Goal: Entertainment & Leisure: Browse casually

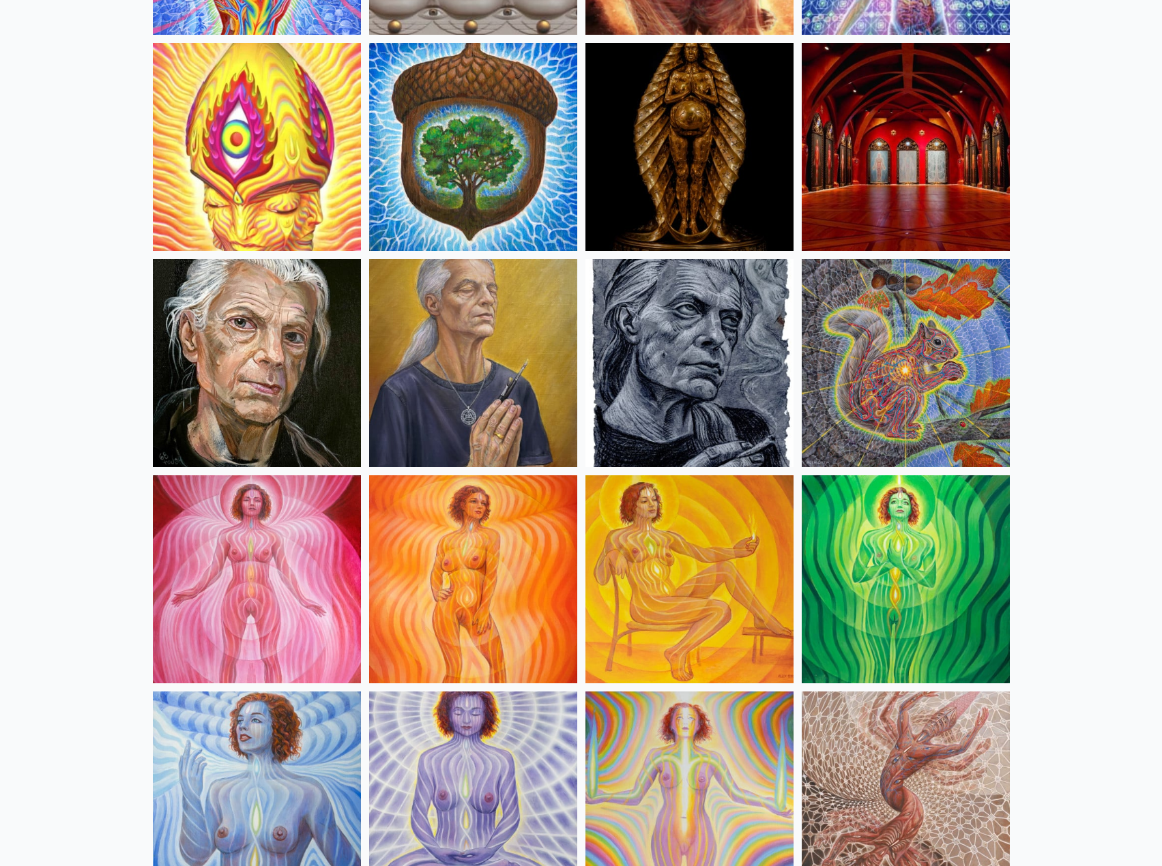
scroll to position [546, 0]
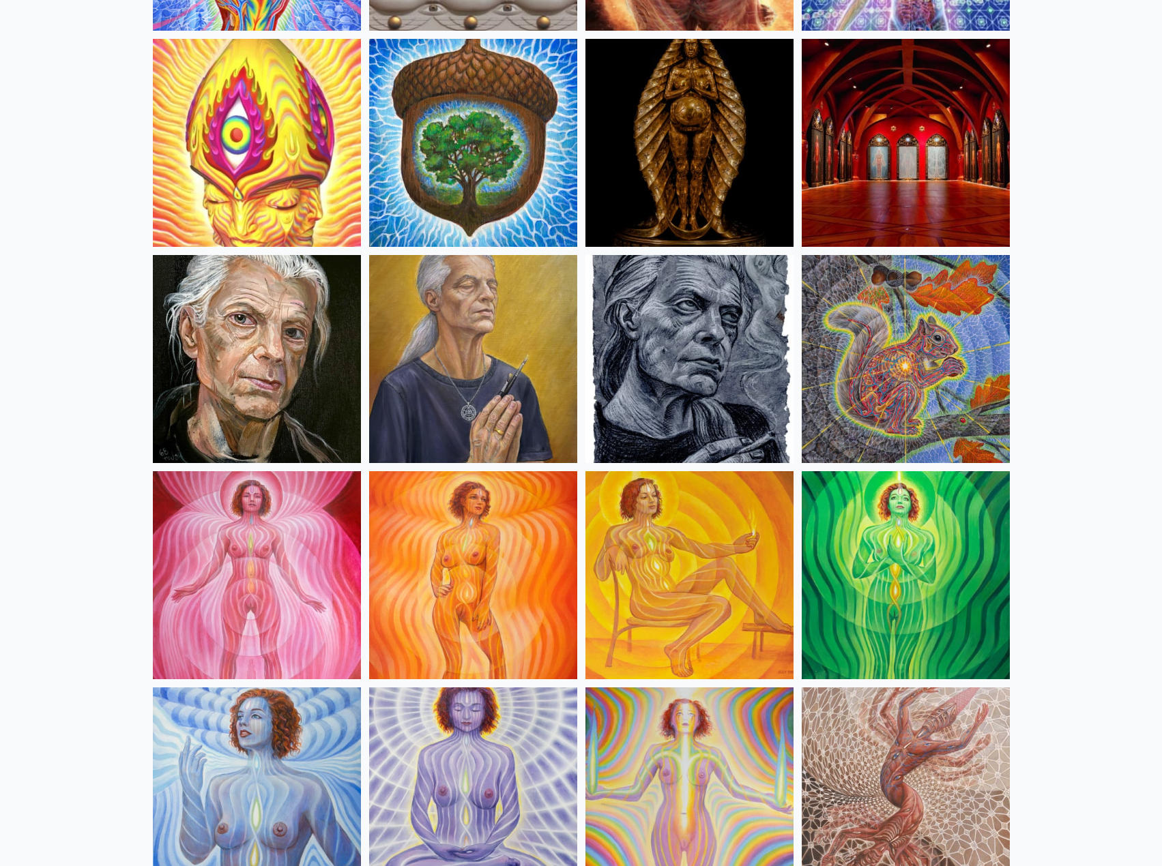
click at [291, 550] on img at bounding box center [257, 575] width 208 height 208
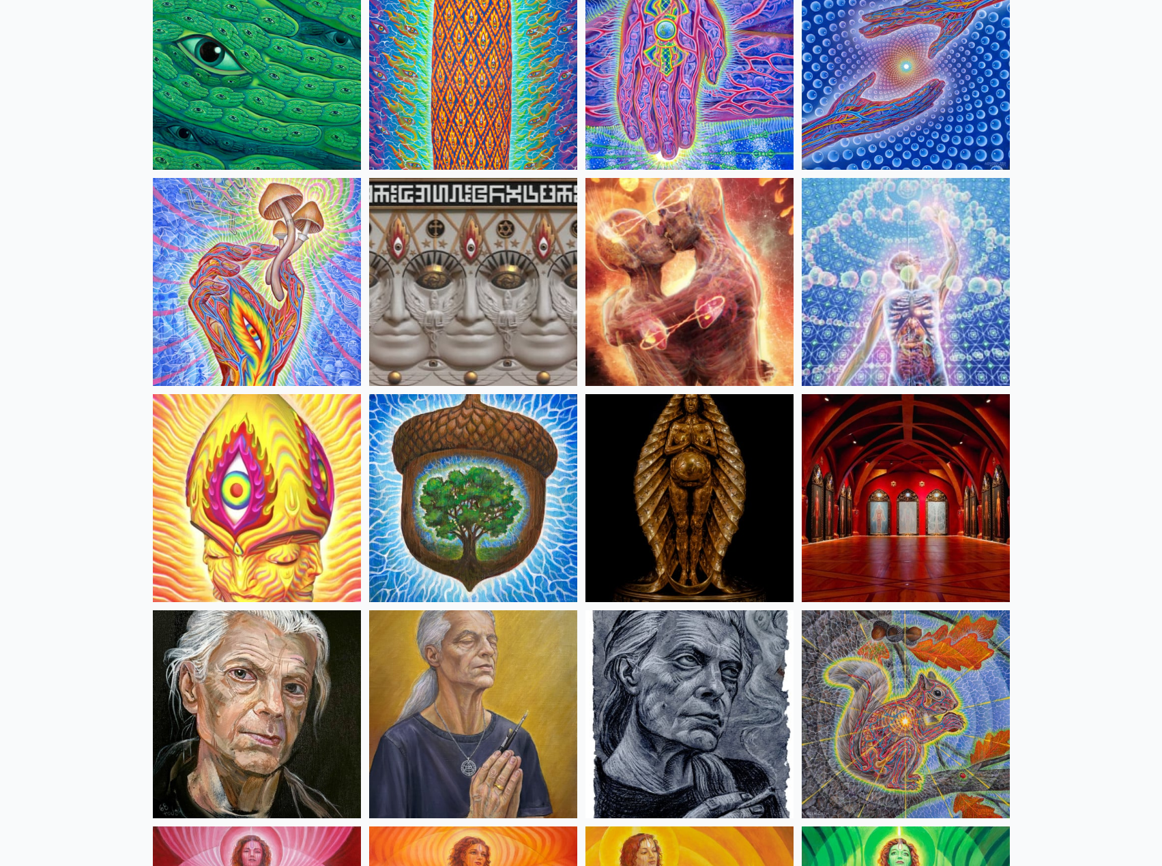
scroll to position [0, 0]
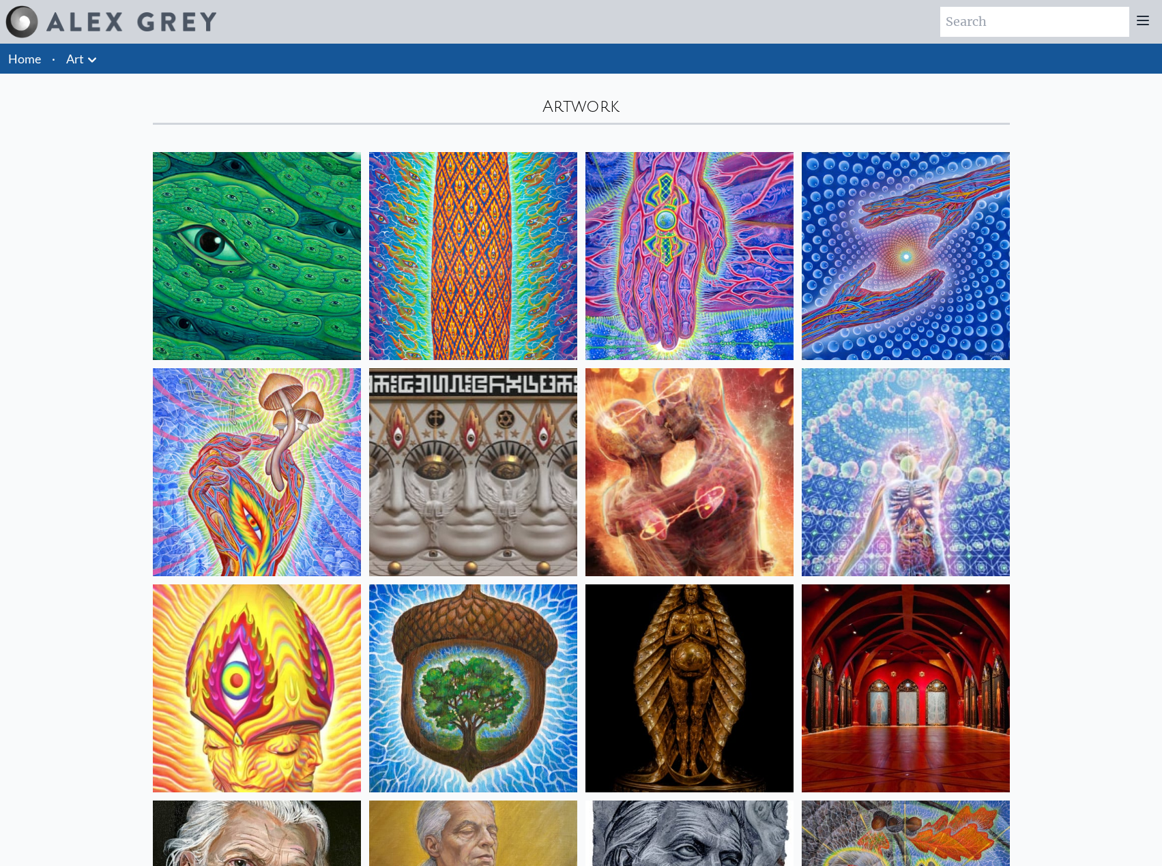
click at [229, 462] on img at bounding box center [257, 472] width 208 height 208
click at [291, 224] on img at bounding box center [257, 256] width 208 height 208
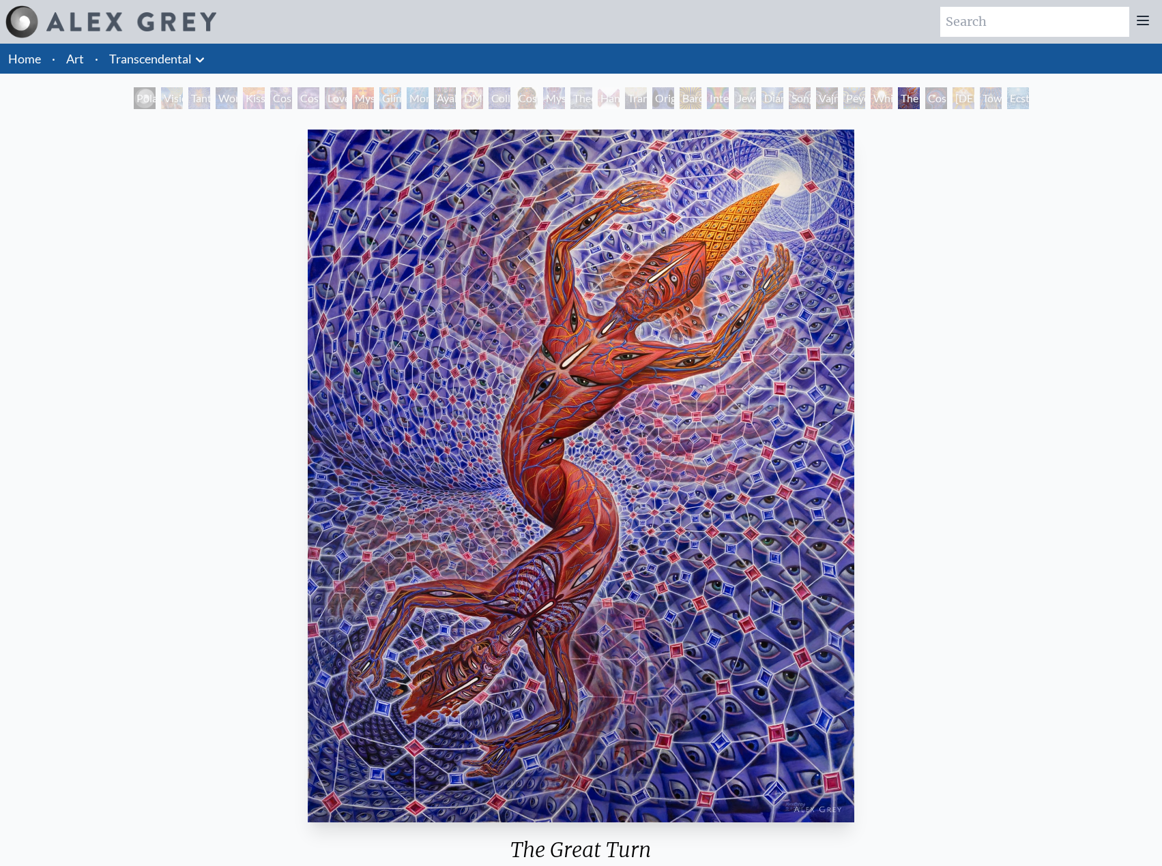
click at [647, 337] on img "29 / 33" at bounding box center [581, 476] width 546 height 693
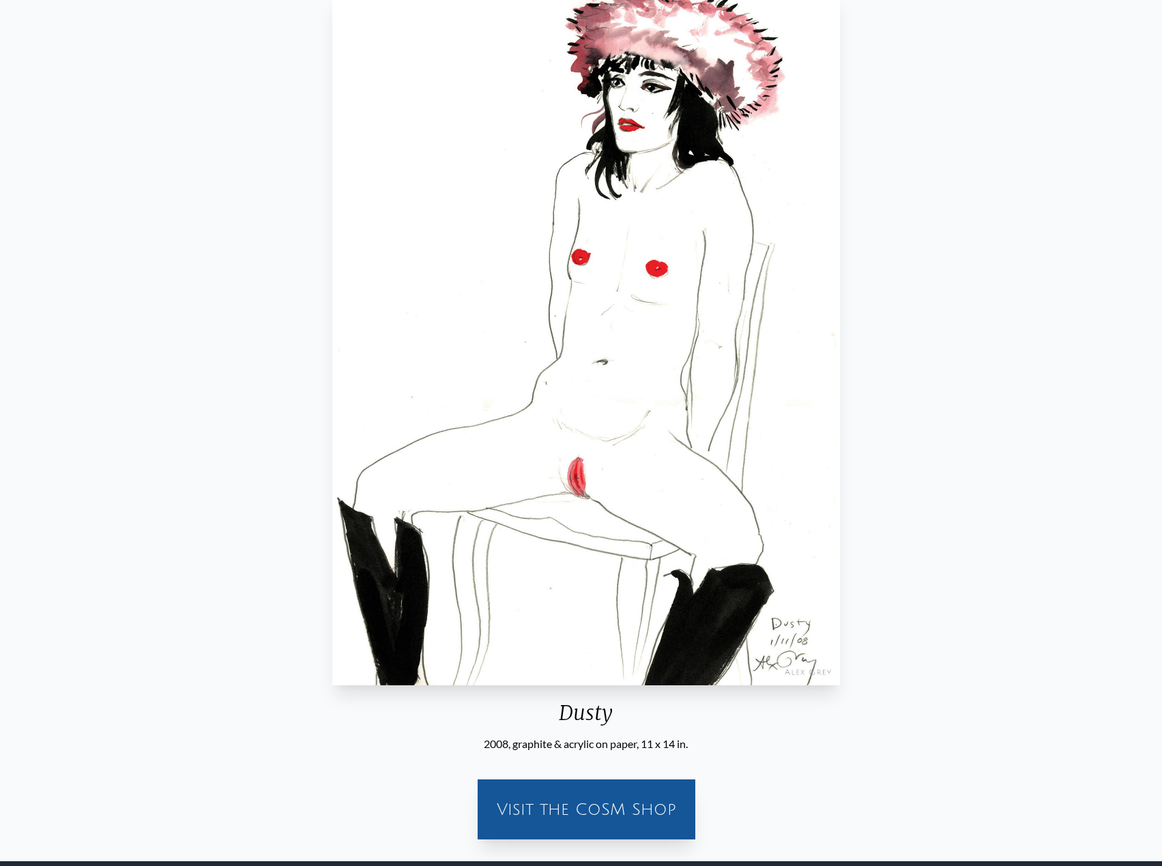
scroll to position [112, 0]
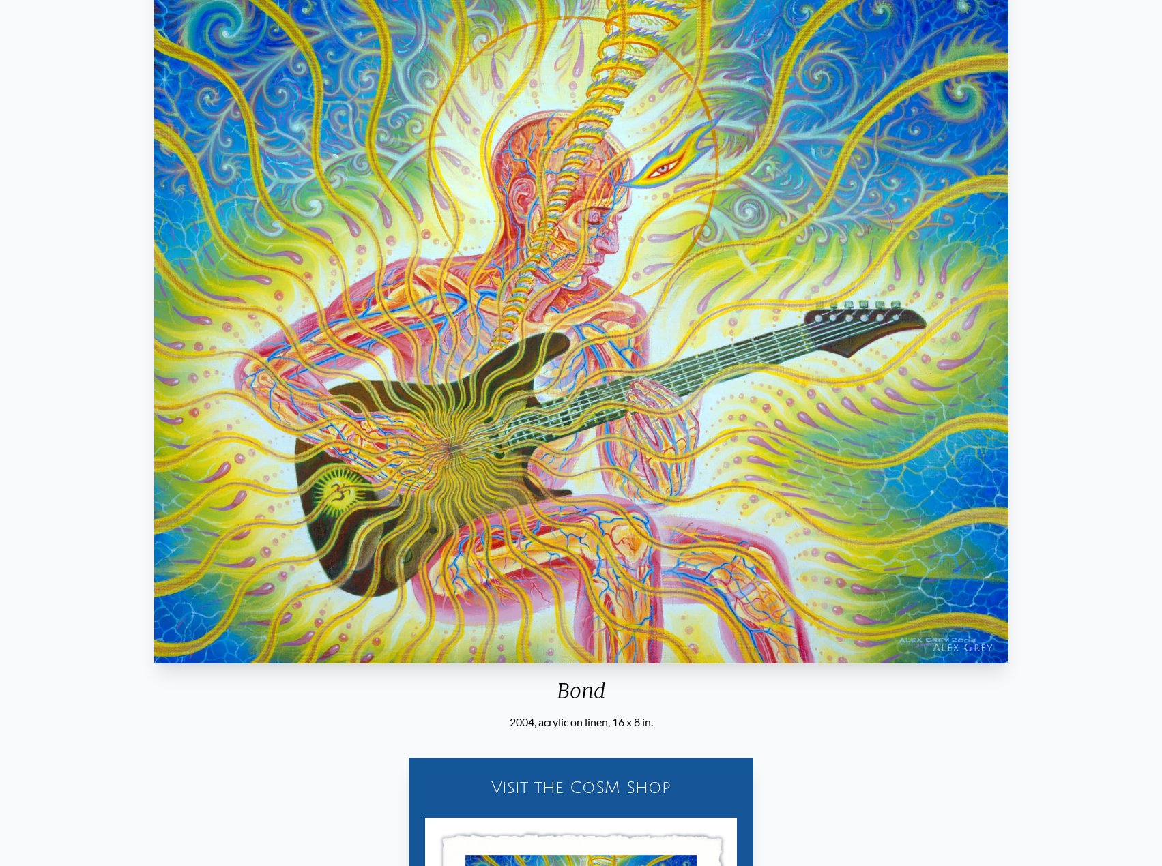
scroll to position [205, 0]
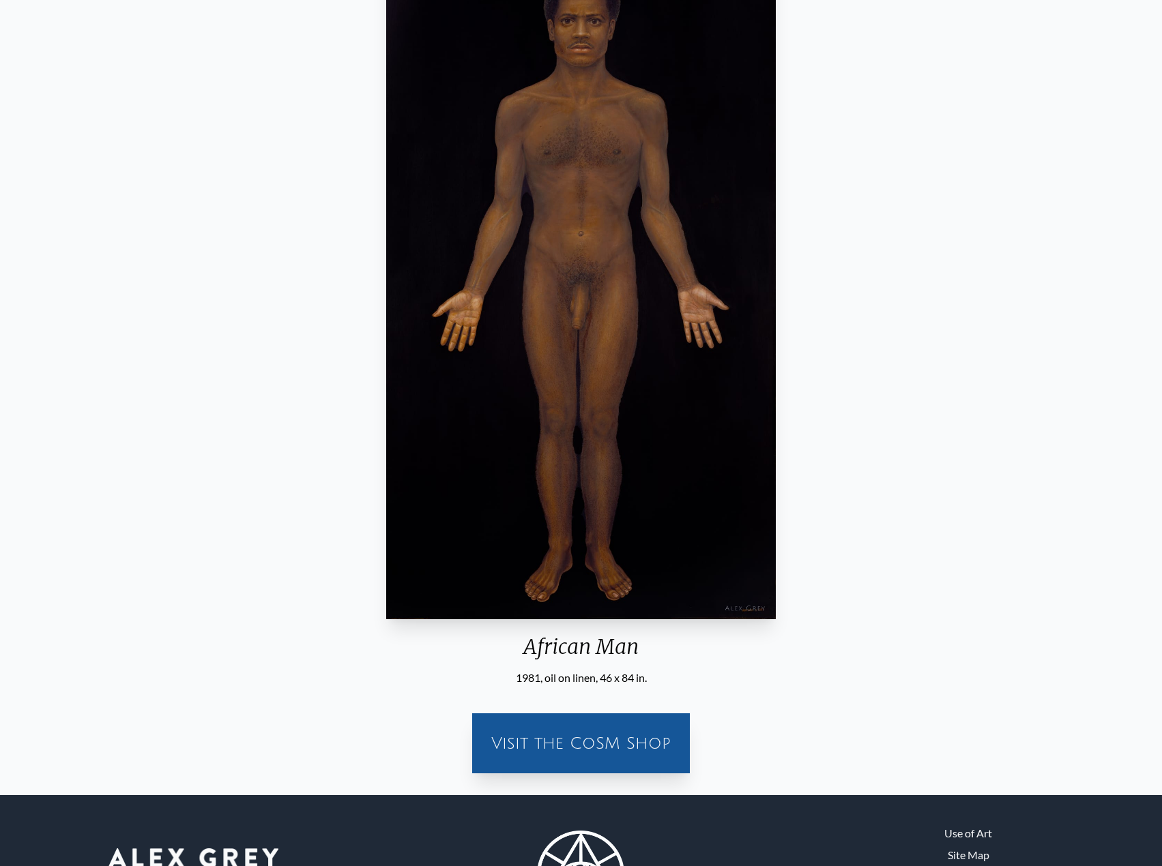
scroll to position [205, 0]
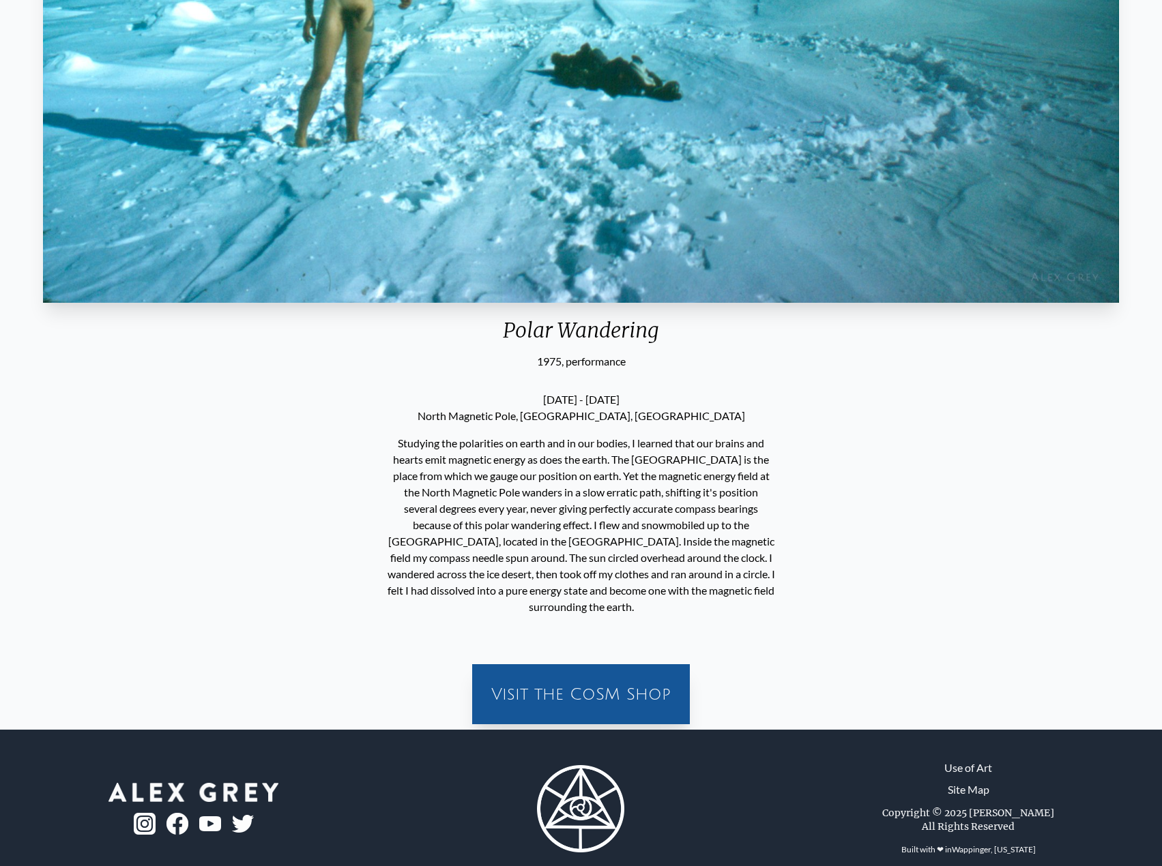
scroll to position [542, 0]
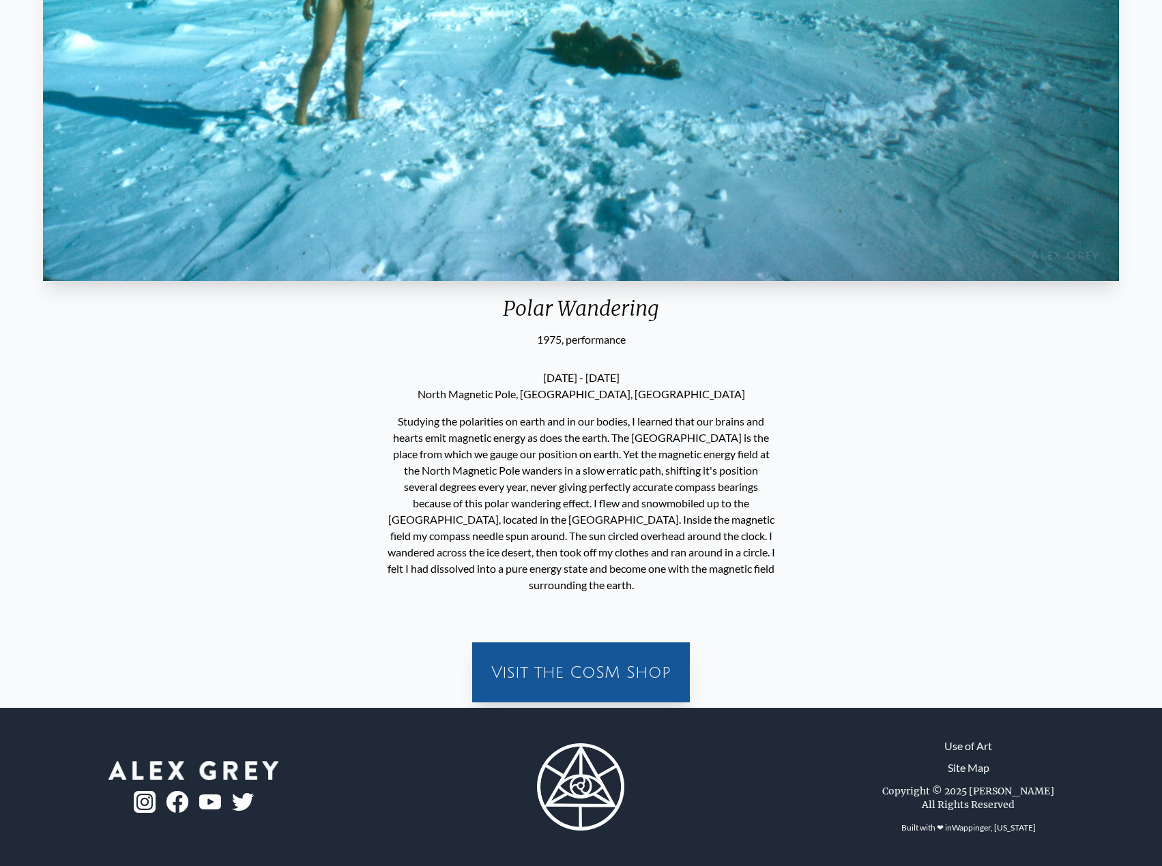
click at [244, 776] on img at bounding box center [193, 770] width 170 height 19
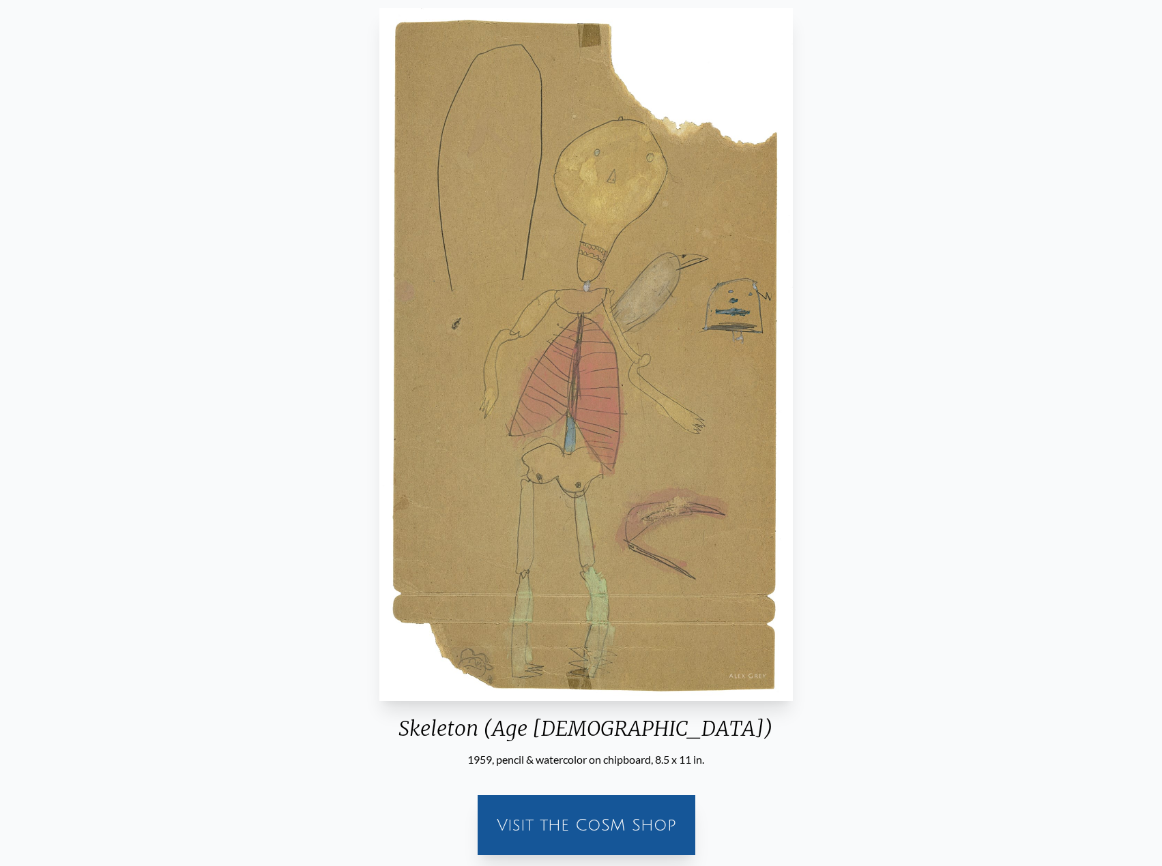
scroll to position [205, 0]
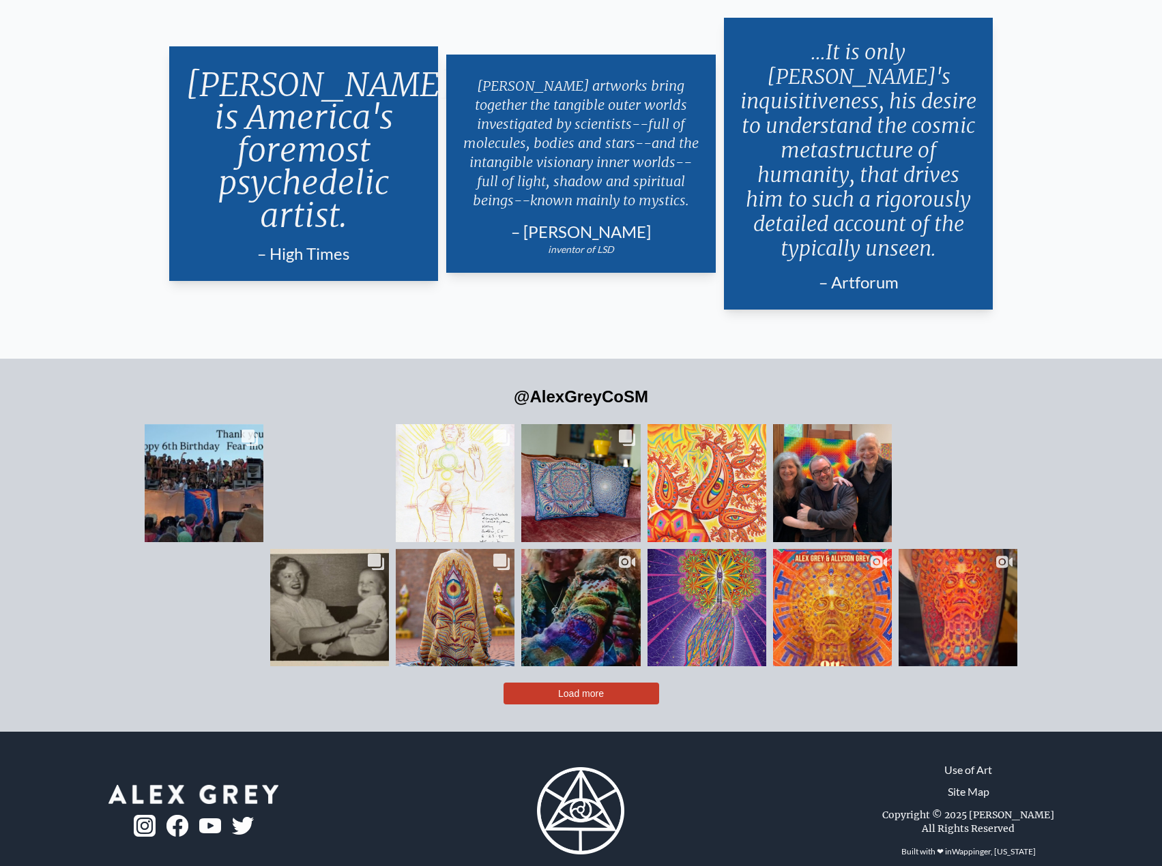
scroll to position [3310, 0]
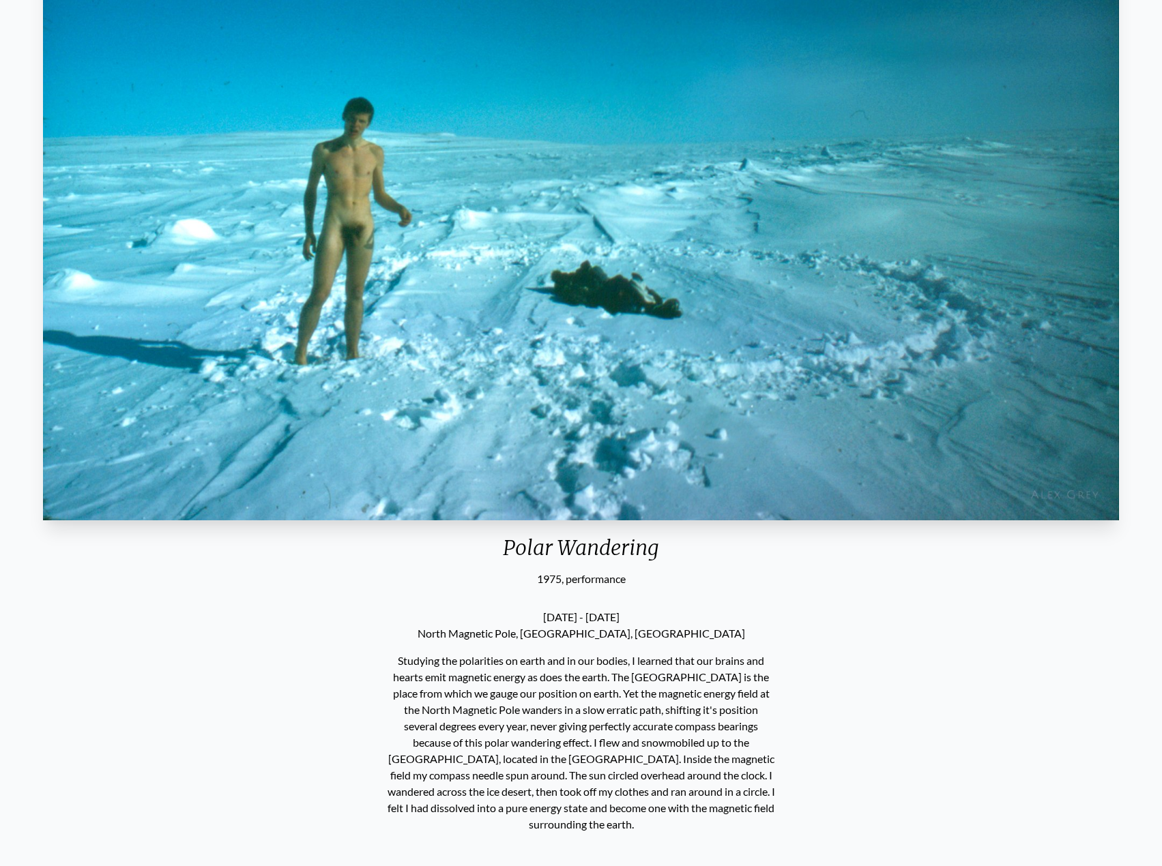
scroll to position [327, 0]
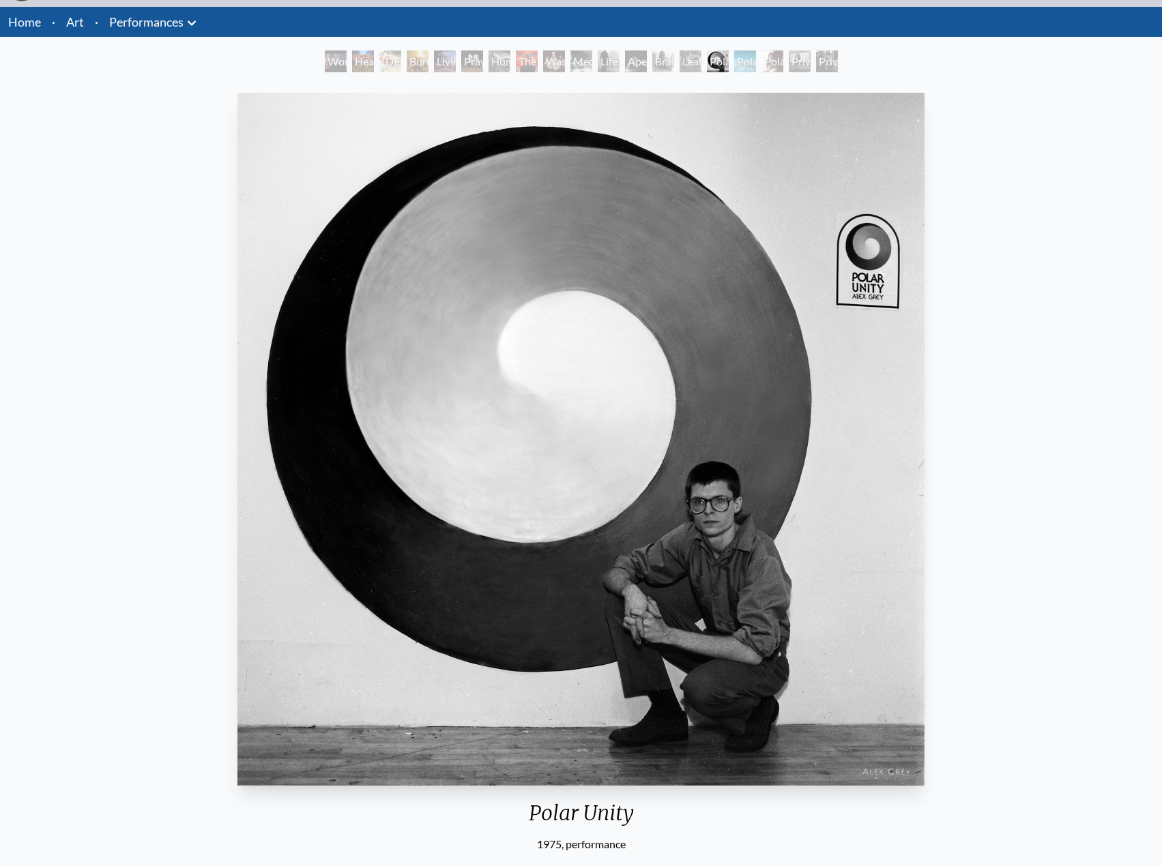
scroll to position [205, 0]
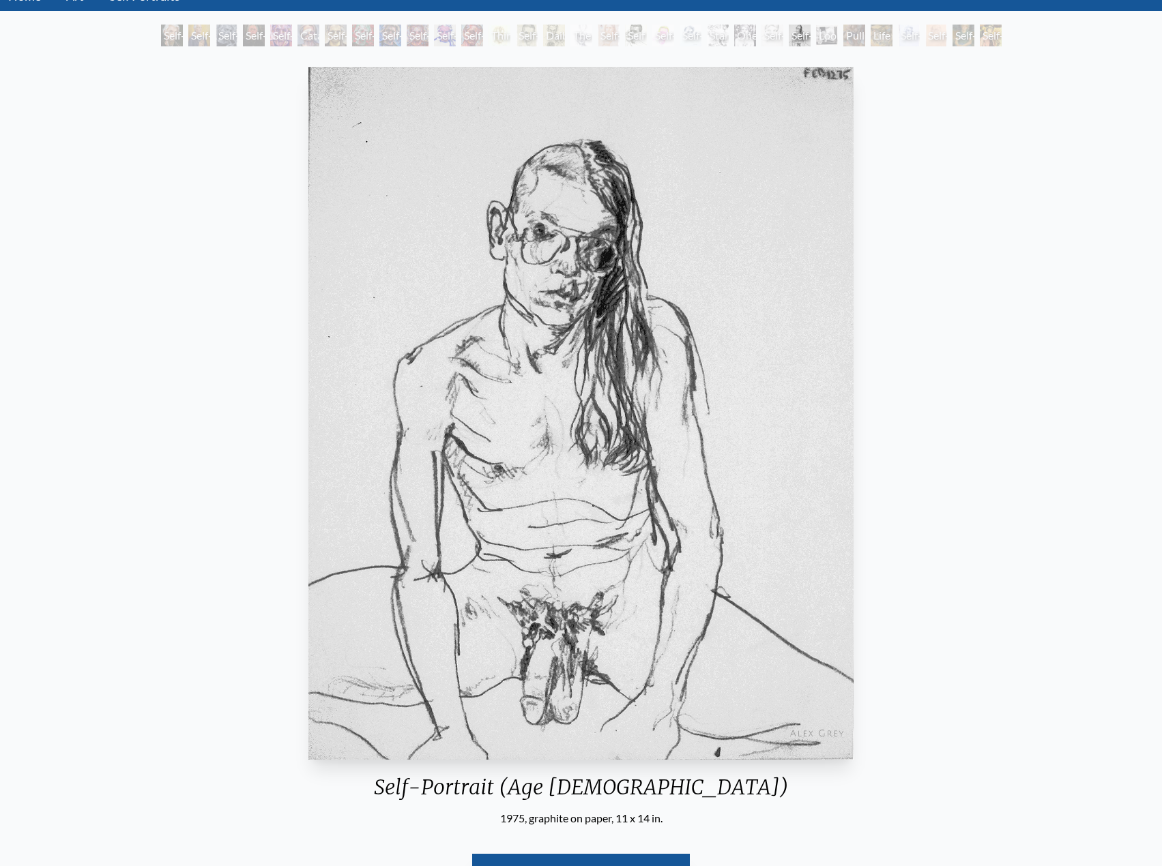
scroll to position [68, 0]
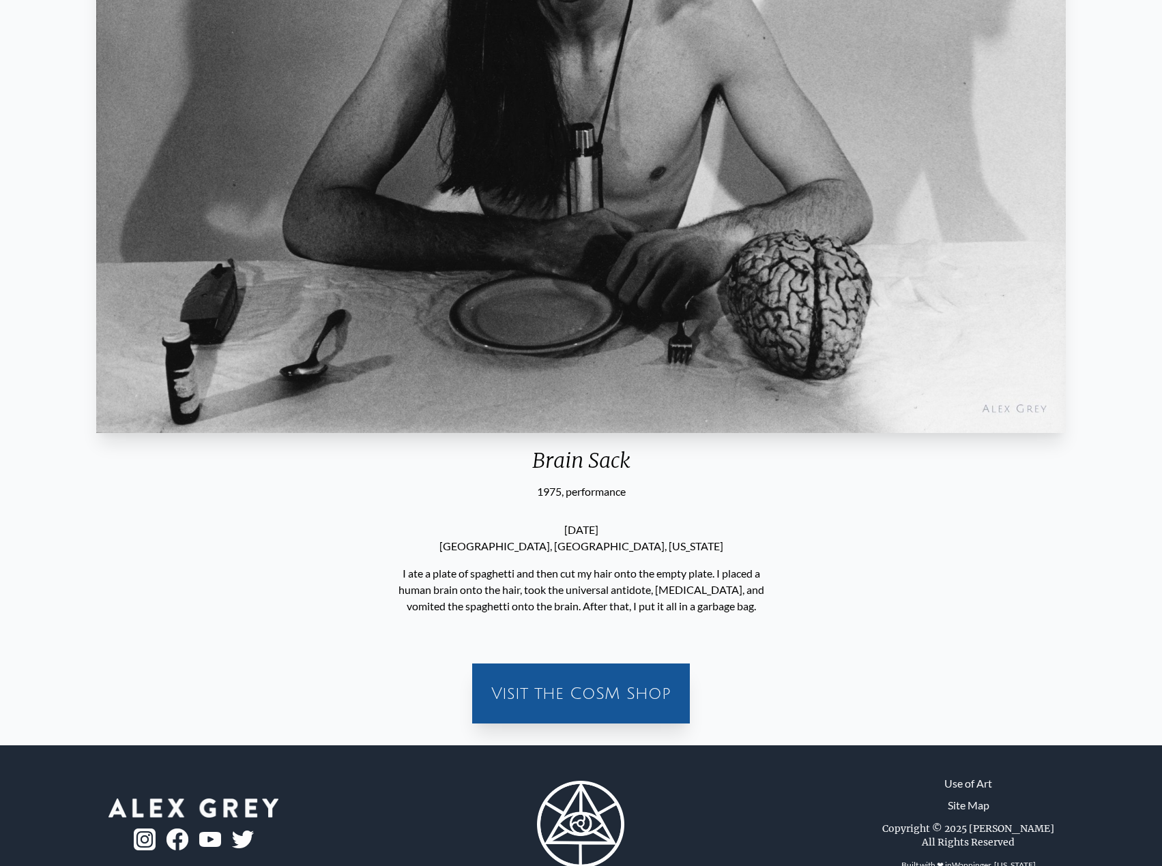
scroll to position [409, 0]
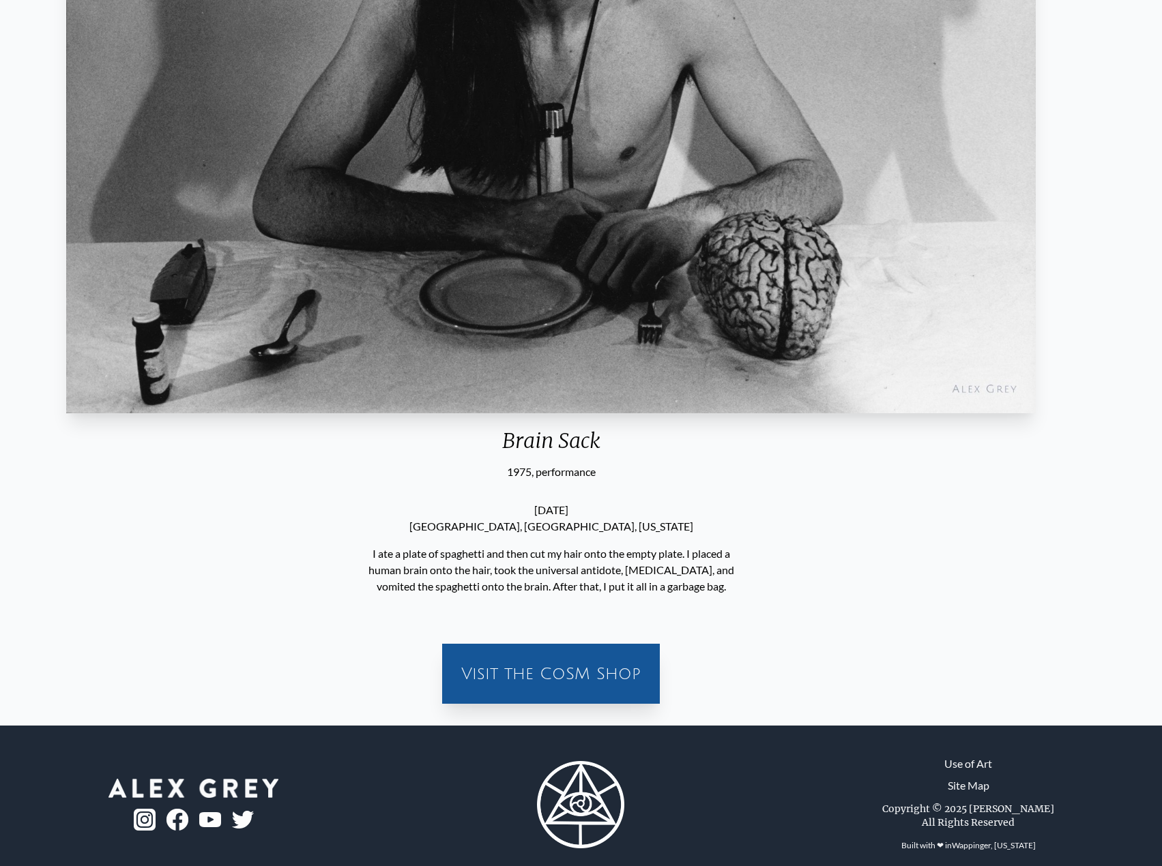
click at [658, 567] on p "I ate a plate of spaghetti and then cut my hair onto the empty plate. I placed …" at bounding box center [551, 570] width 388 height 60
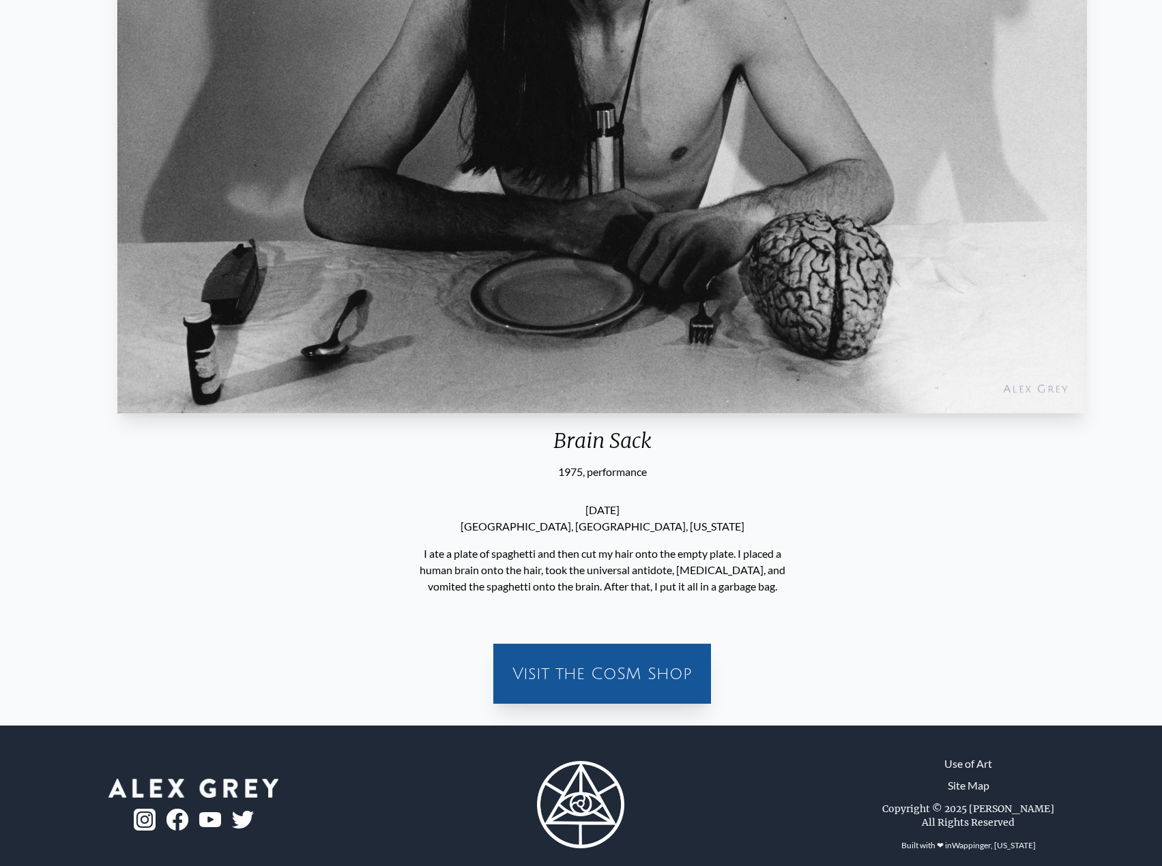
click at [637, 573] on p "I ate a plate of spaghetti and then cut my hair onto the empty plate. I placed …" at bounding box center [602, 570] width 388 height 60
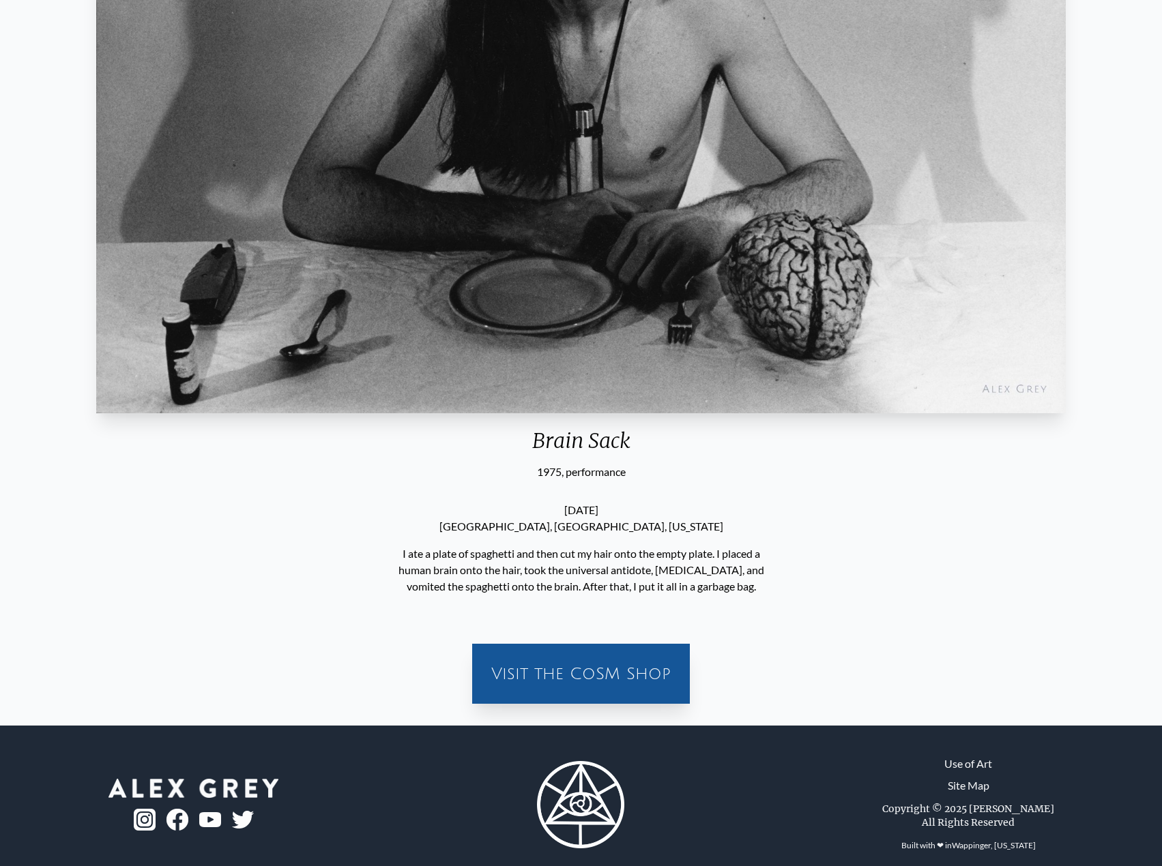
click at [638, 570] on p "I ate a plate of spaghetti and then cut my hair onto the empty plate. I placed …" at bounding box center [581, 570] width 388 height 60
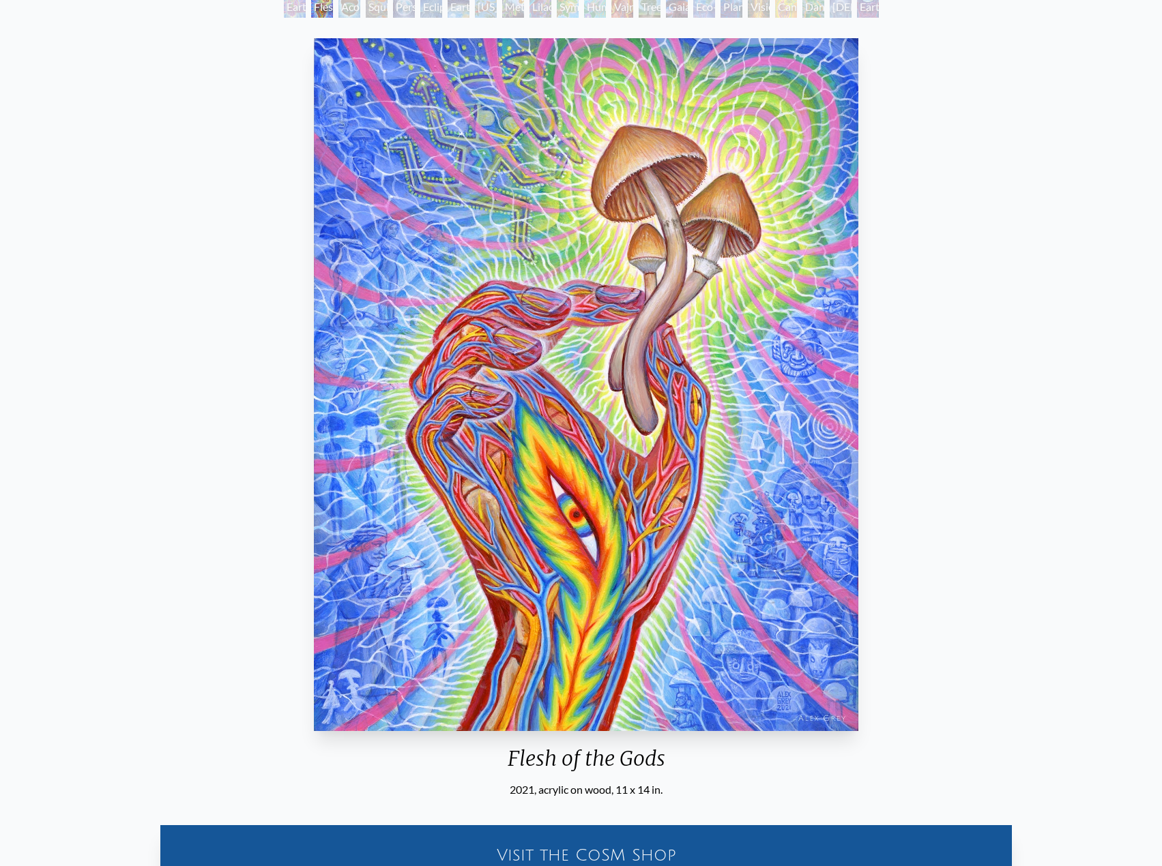
scroll to position [341, 0]
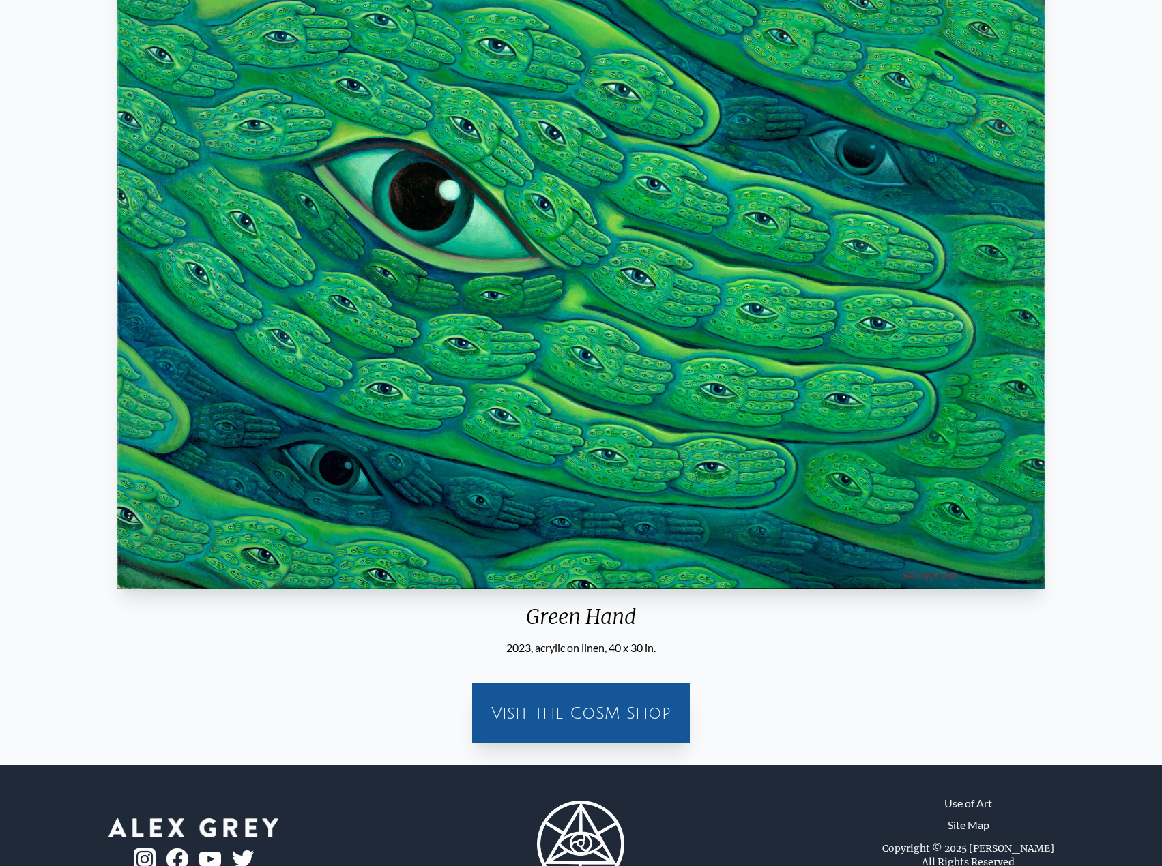
scroll to position [273, 0]
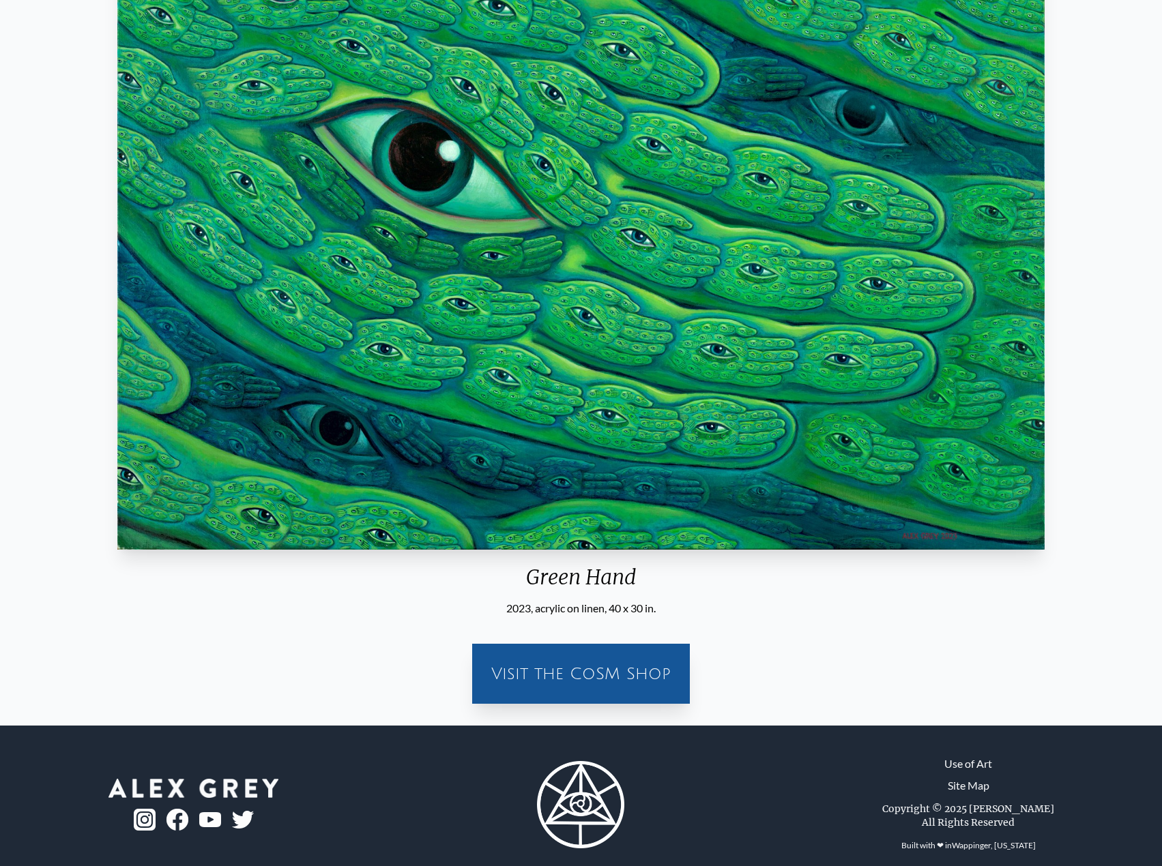
click at [715, 188] on img "1 / 31" at bounding box center [580, 203] width 926 height 693
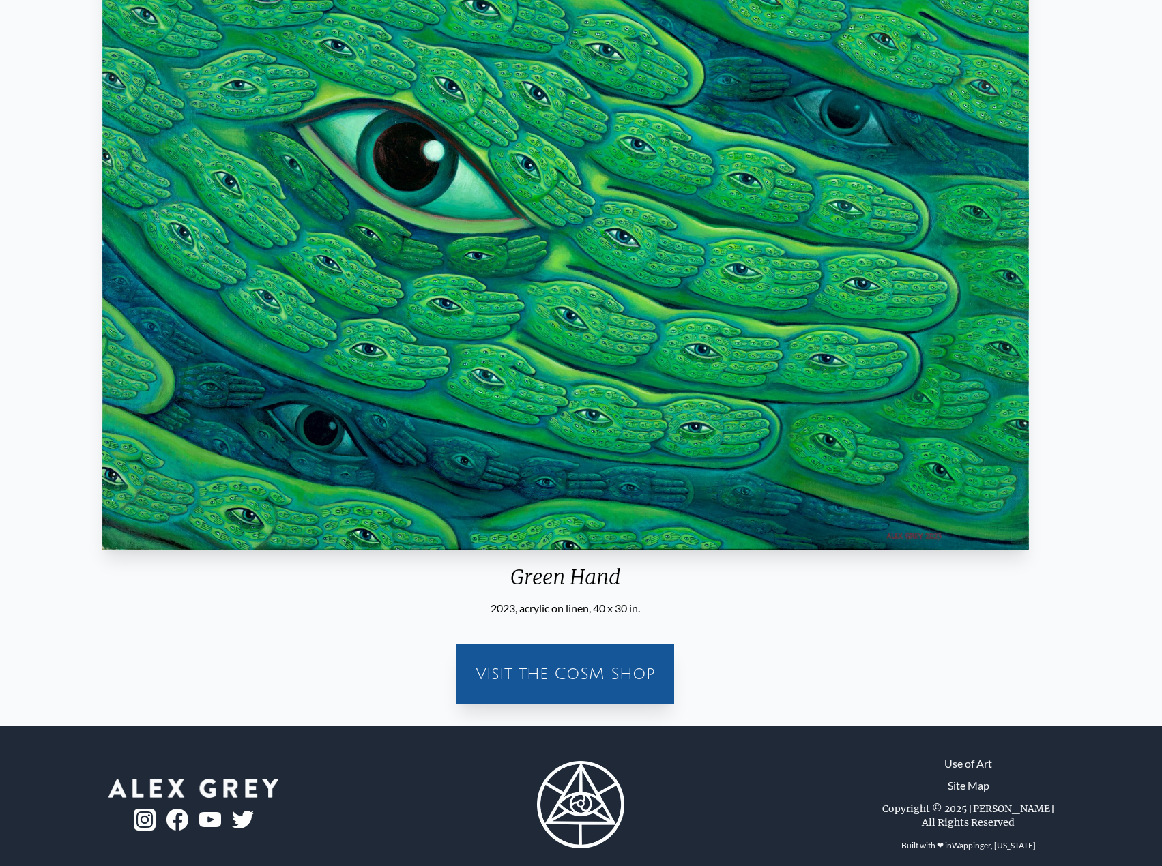
click at [231, 443] on img "1 / 31" at bounding box center [565, 203] width 926 height 693
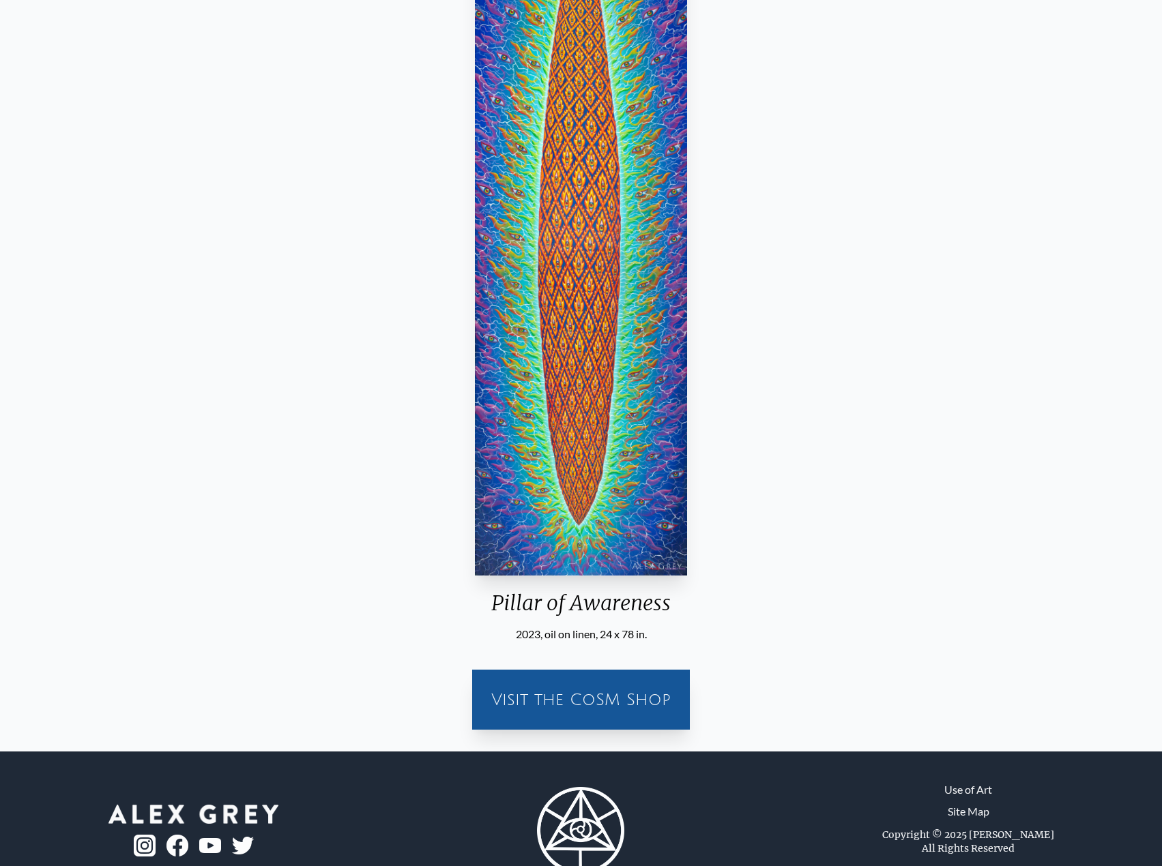
scroll to position [136, 0]
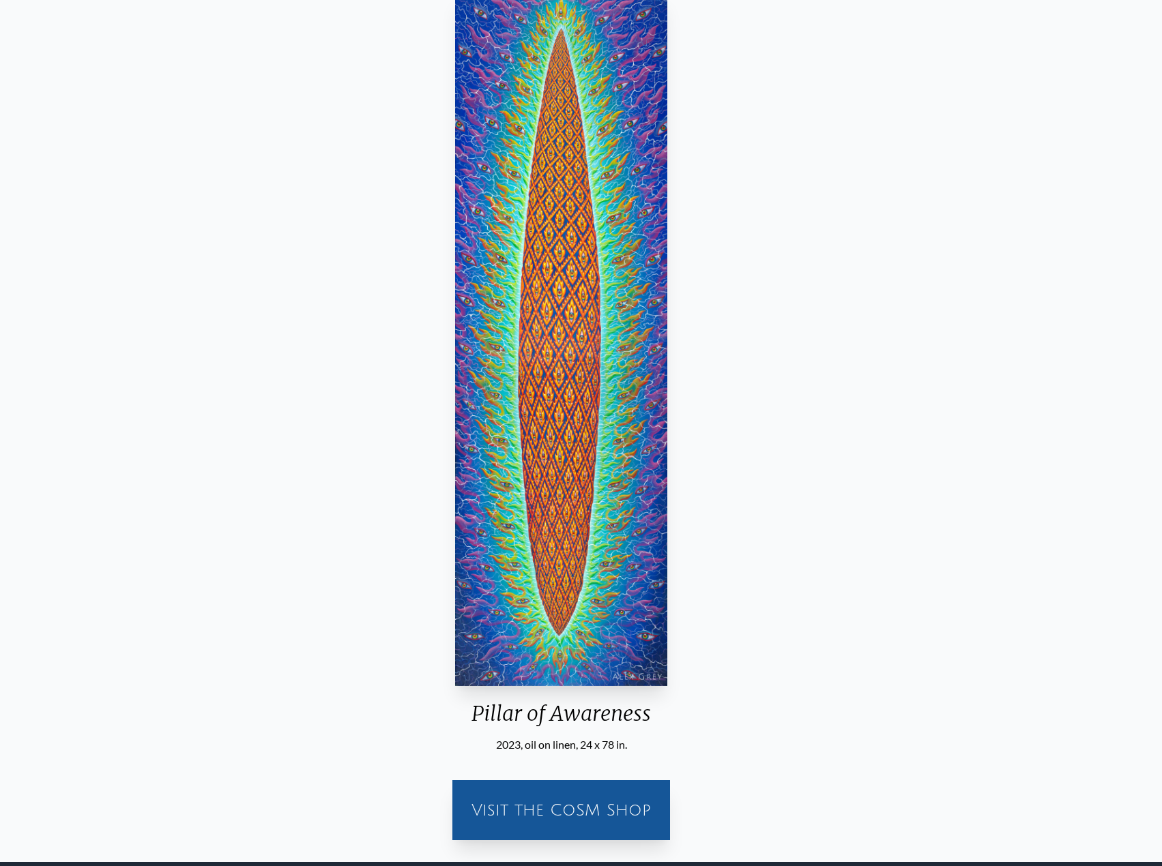
click at [343, 411] on div "Pillar of Awareness 2023, oil on linen, 24 x 78 in. Visit the CoSM Shop" at bounding box center [561, 420] width 1140 height 864
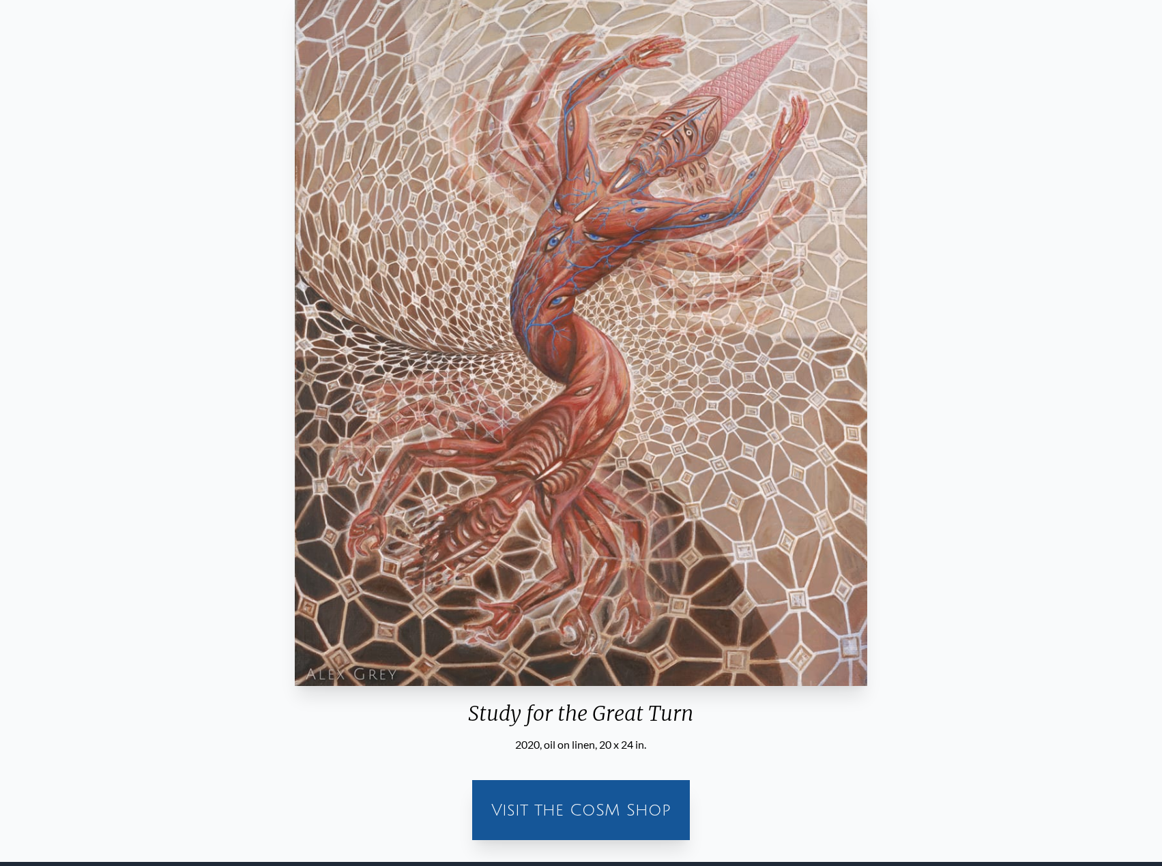
click at [421, 375] on div "Study for the Great Turn 2020, oil on linen, 20 x 24 in. Visit the CoSM Shop" at bounding box center [581, 420] width 1140 height 864
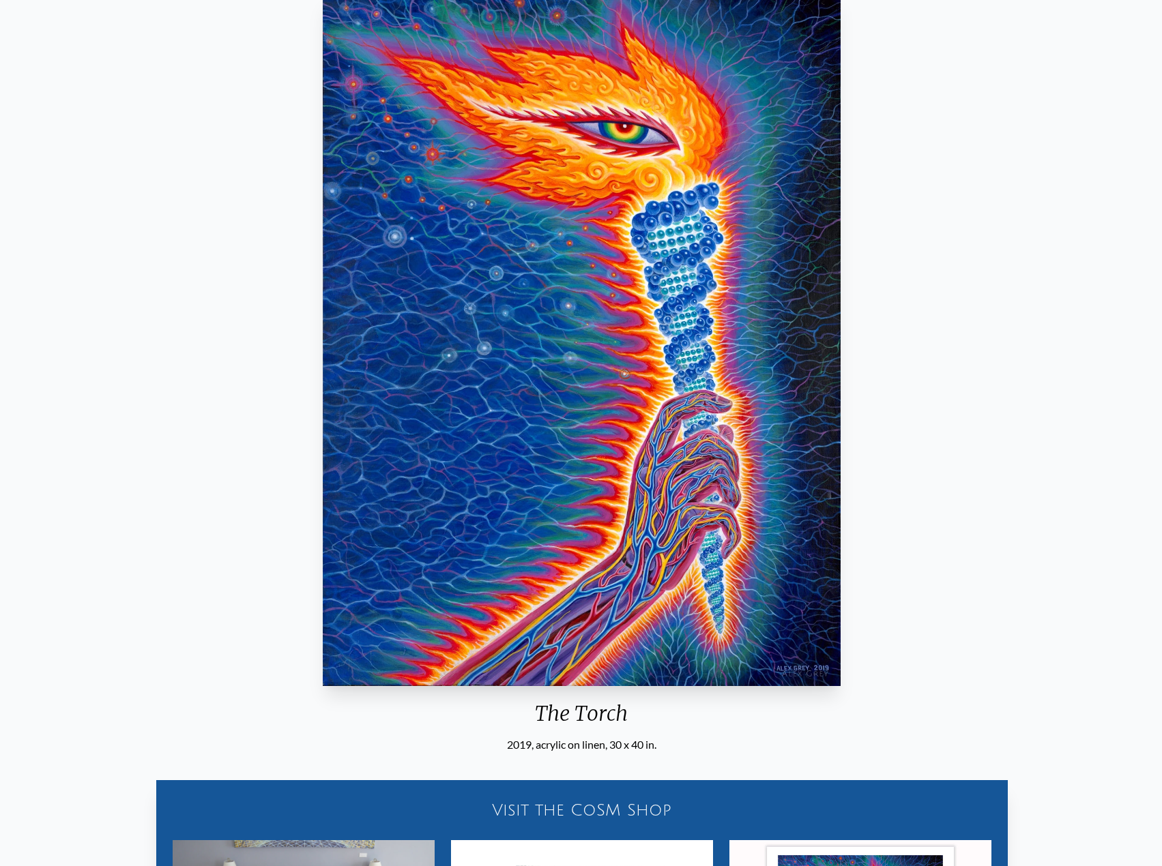
click at [840, 354] on img "4 / 31" at bounding box center [582, 339] width 518 height 693
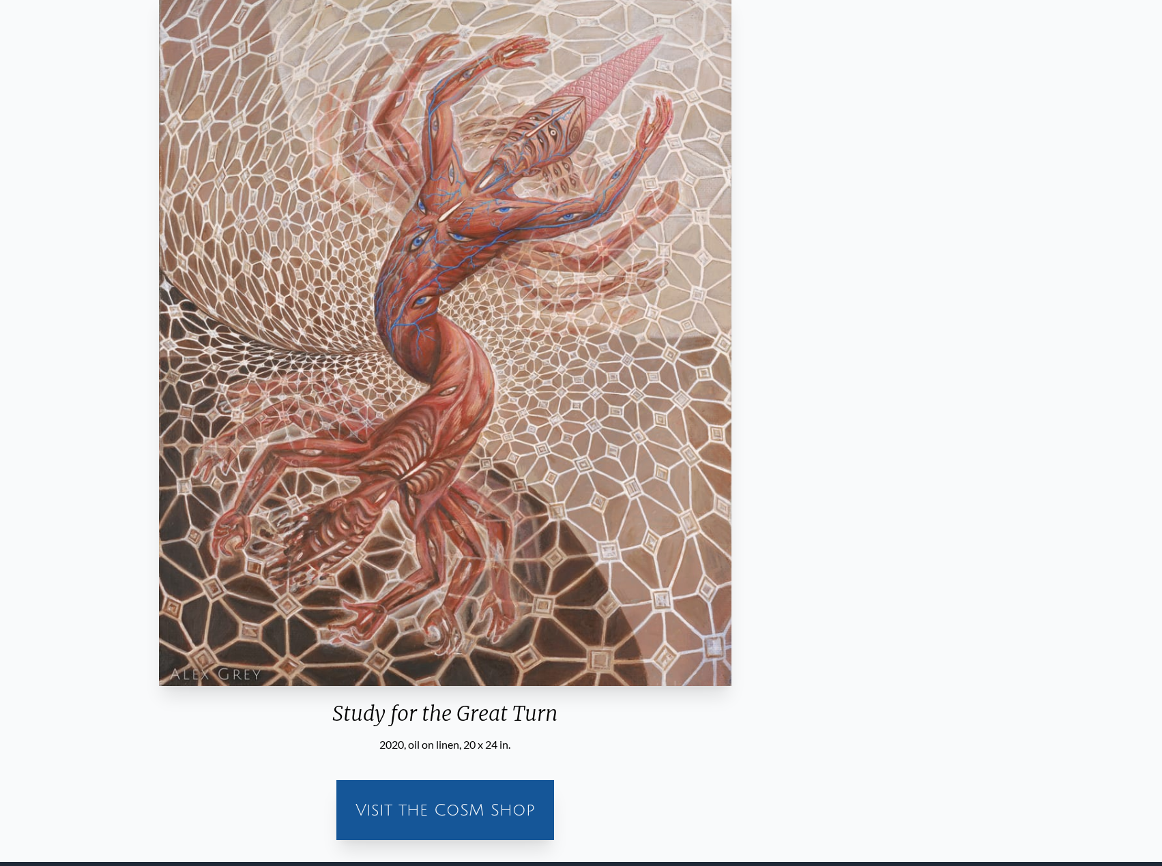
click at [565, 387] on div "Study for the Great Turn 2020, oil on linen, 20 x 24 in. Visit the CoSM Shop" at bounding box center [445, 420] width 1140 height 864
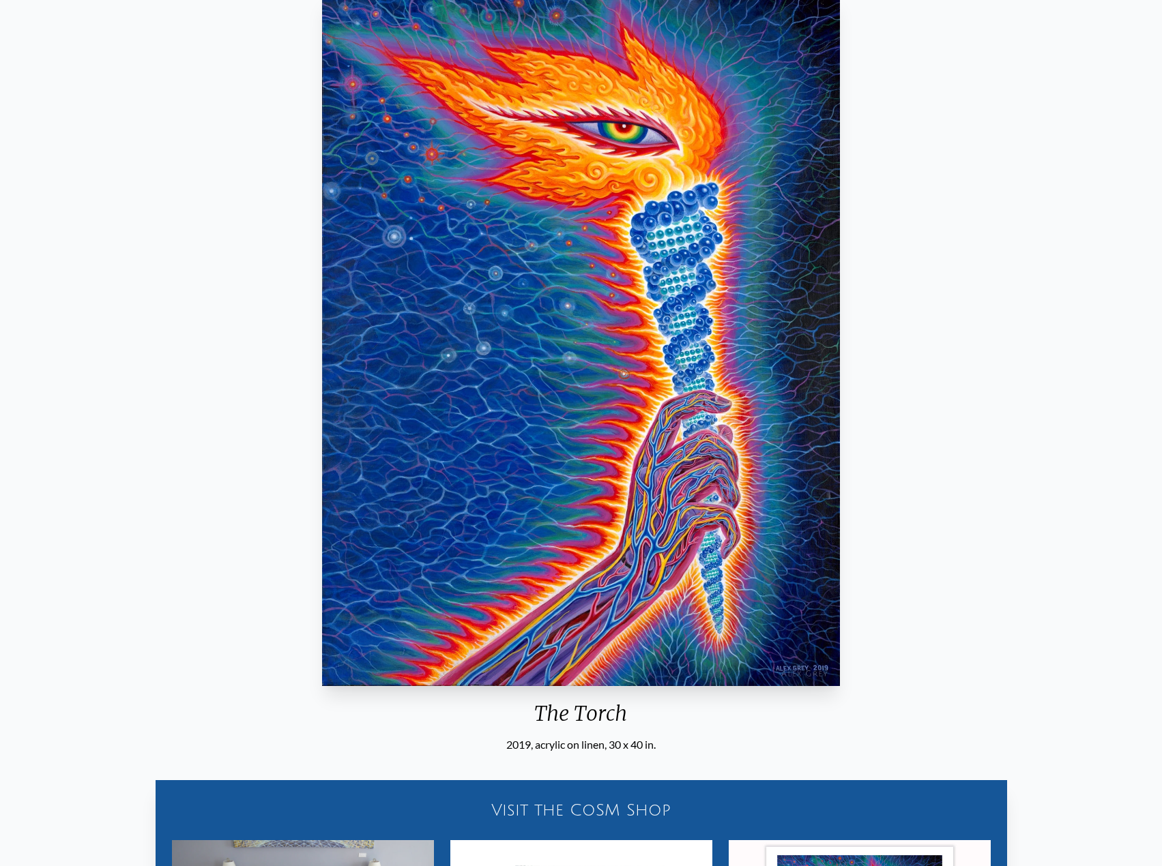
click at [481, 374] on div "The Torch 2019, acrylic on linen, 30 x 40 in. Visit the CoSM Shop The Torch - A…" at bounding box center [581, 572] width 1140 height 1169
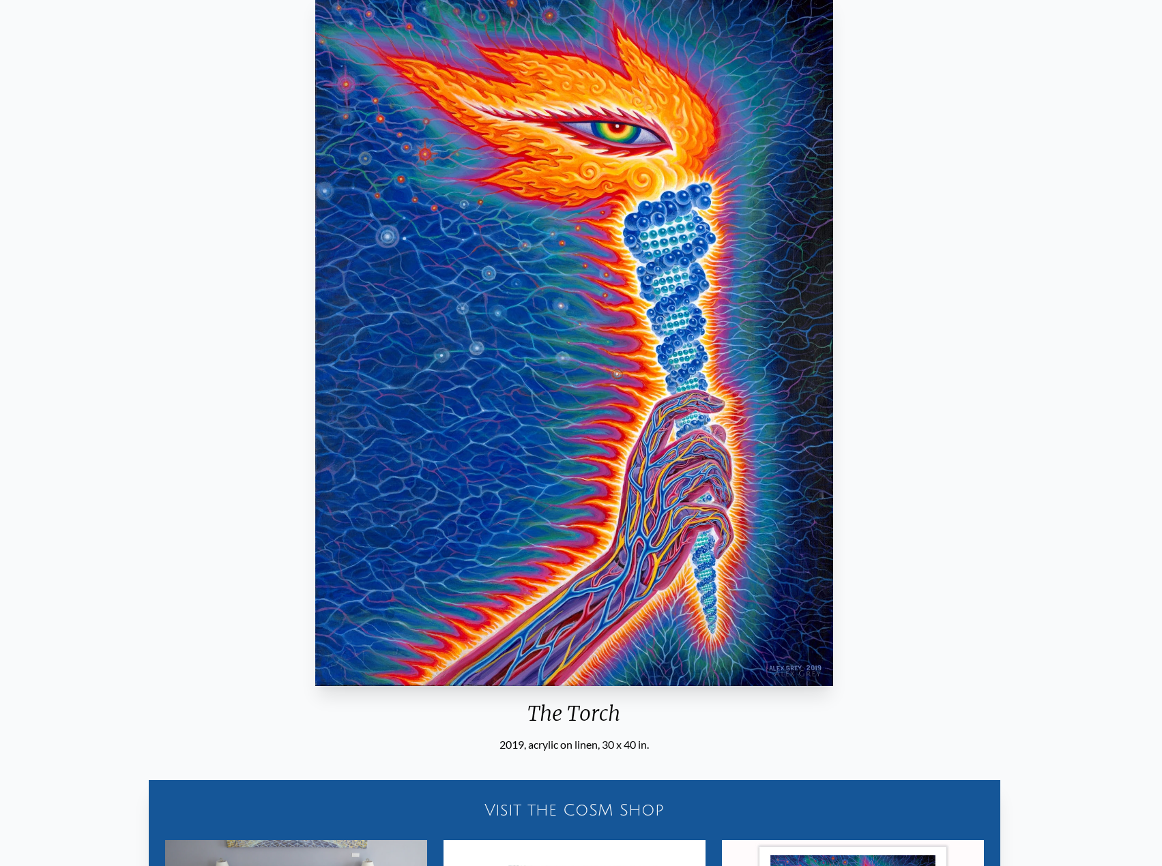
click at [247, 363] on div "The Torch 2019, acrylic on linen, 30 x 40 in. Visit the CoSM Shop The Torch - A…" at bounding box center [574, 572] width 1140 height 1169
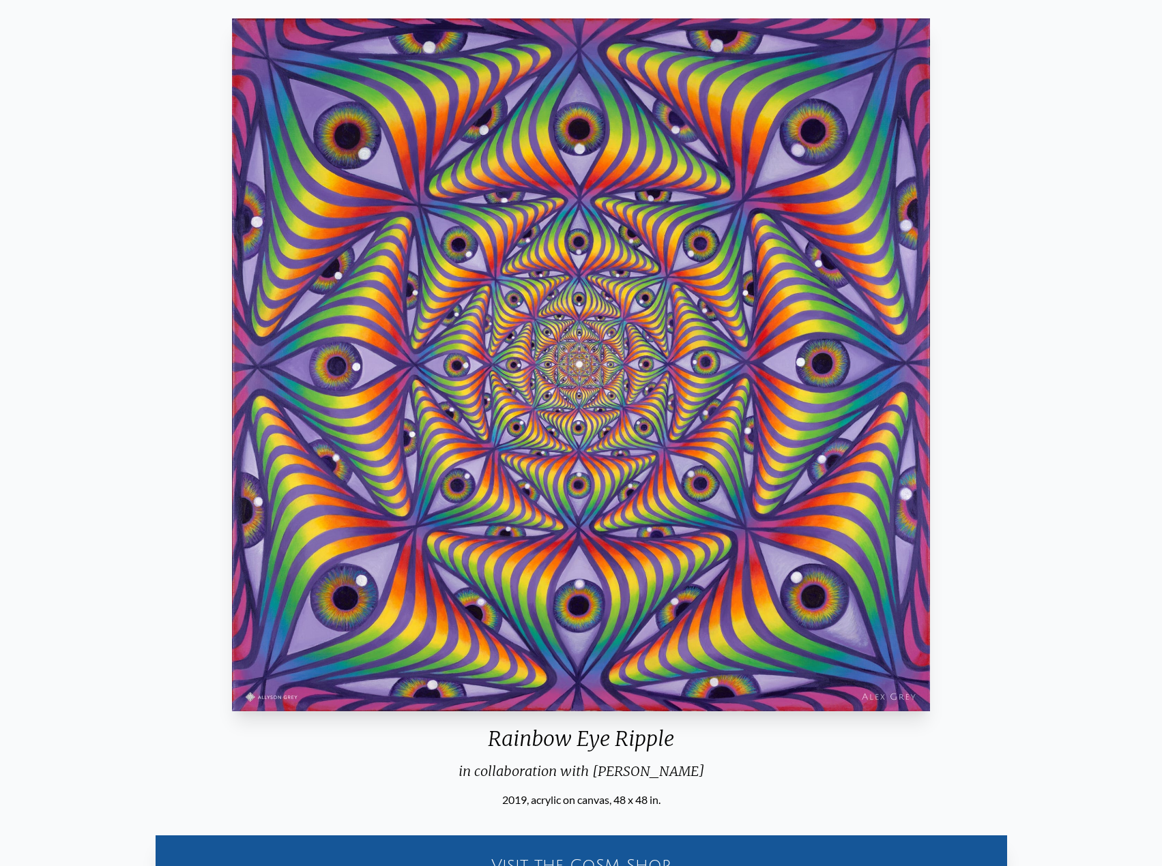
scroll to position [68, 0]
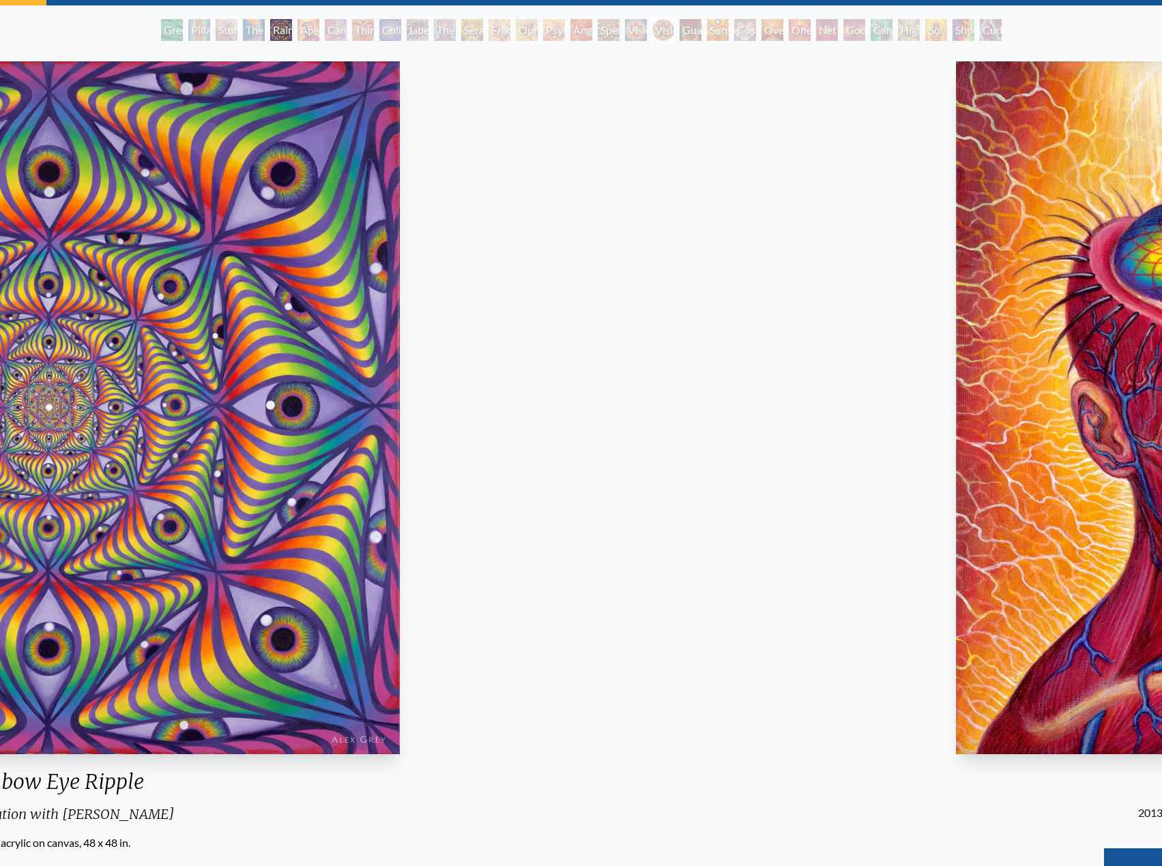
click at [424, 405] on div "Rainbow Eye Ripple in collaboration with [PERSON_NAME] 2019, acrylic on canvas,…" at bounding box center [51, 655] width 1140 height 1199
